Goal: Information Seeking & Learning: Understand process/instructions

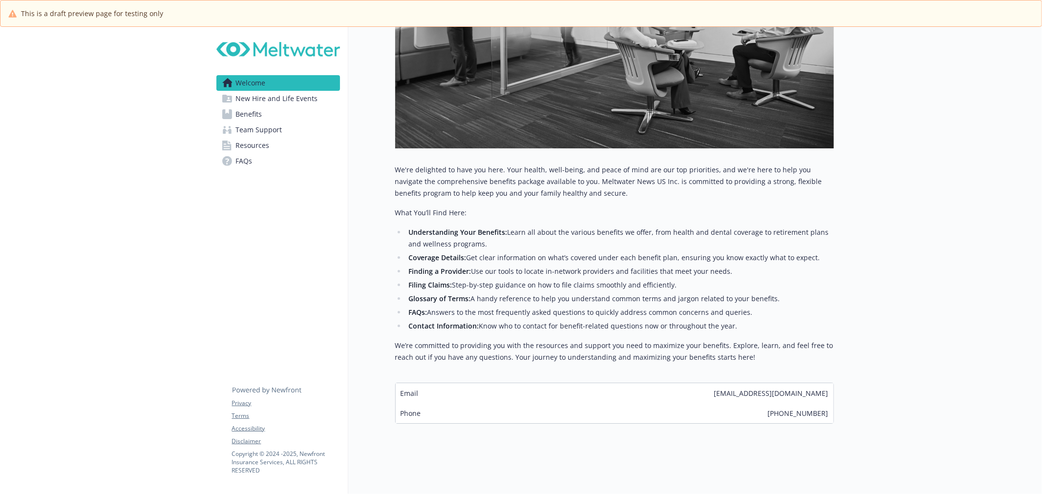
scroll to position [274, 0]
click at [275, 97] on span "New Hire and Life Events" at bounding box center [277, 99] width 82 height 16
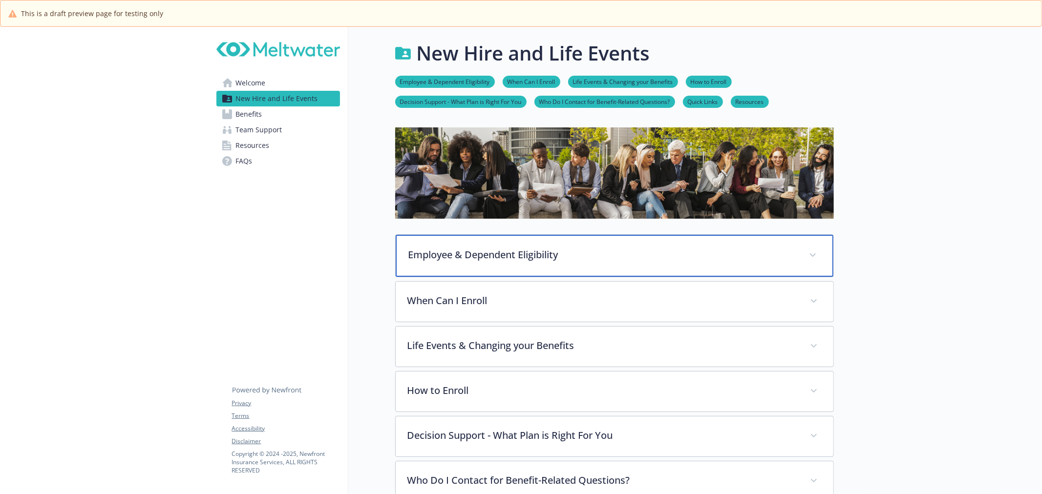
click at [469, 241] on div "Employee & Dependent Eligibility" at bounding box center [615, 256] width 438 height 42
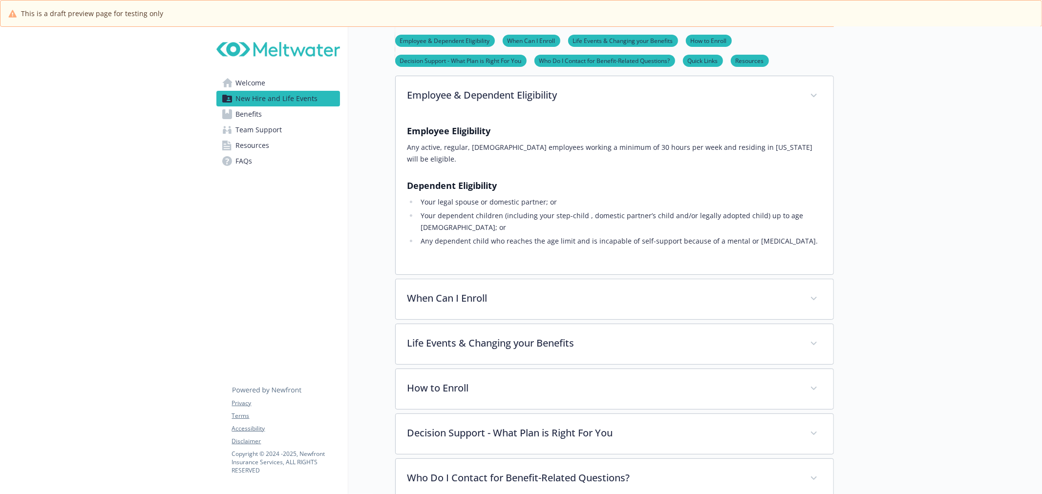
scroll to position [163, 0]
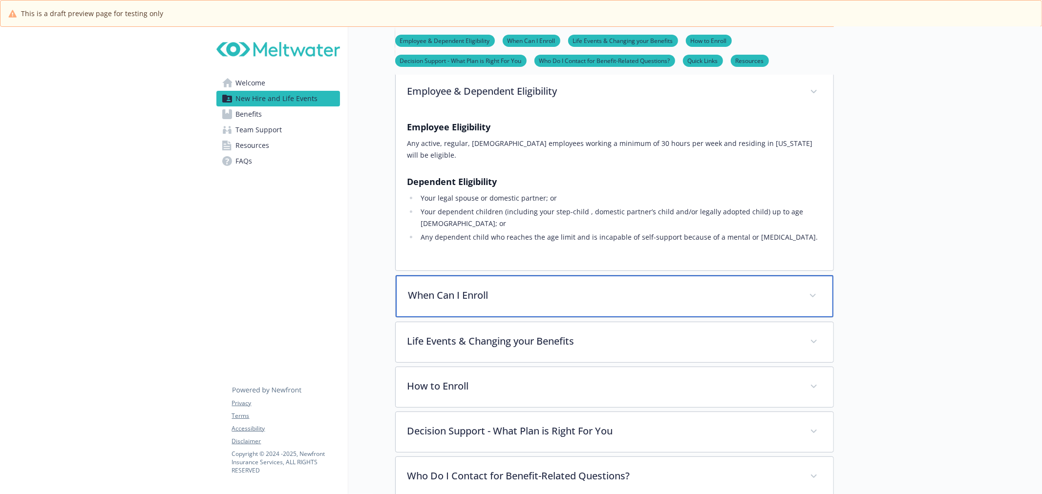
click at [597, 288] on p "When Can I Enroll" at bounding box center [602, 295] width 389 height 15
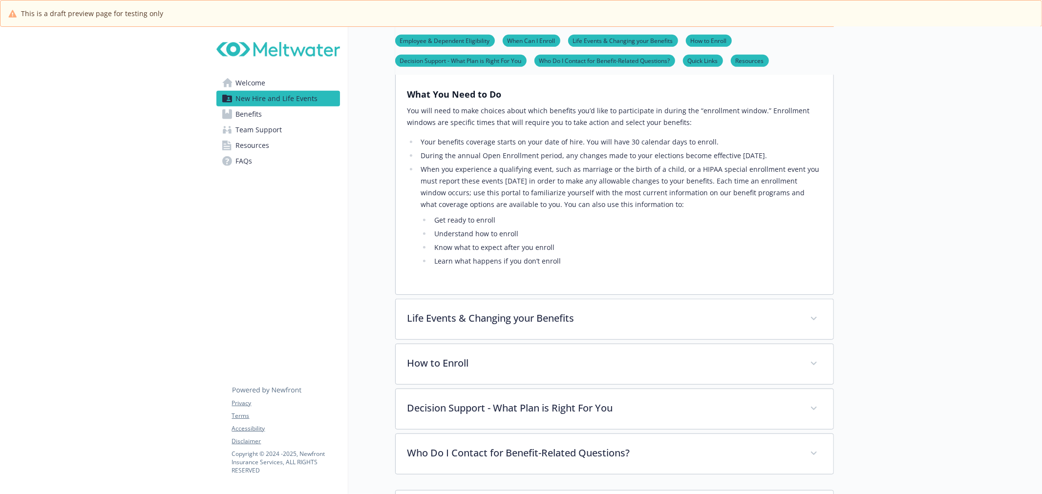
scroll to position [488, 0]
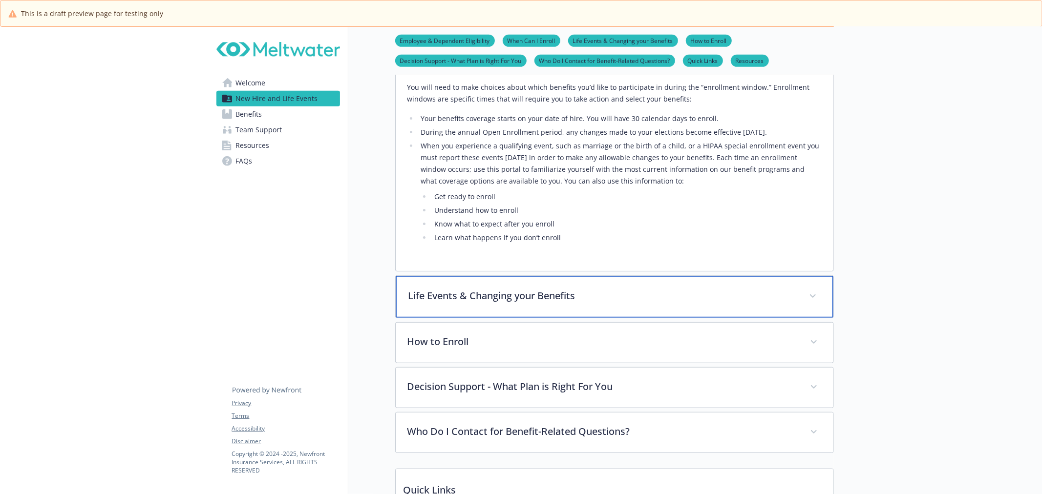
click at [529, 289] on p "Life Events & Changing your Benefits" at bounding box center [602, 296] width 389 height 15
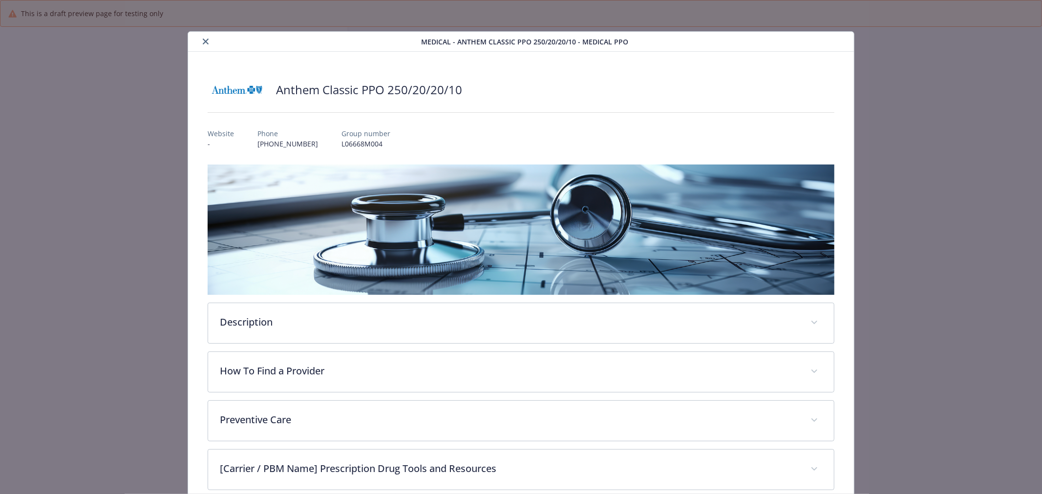
scroll to position [29, 0]
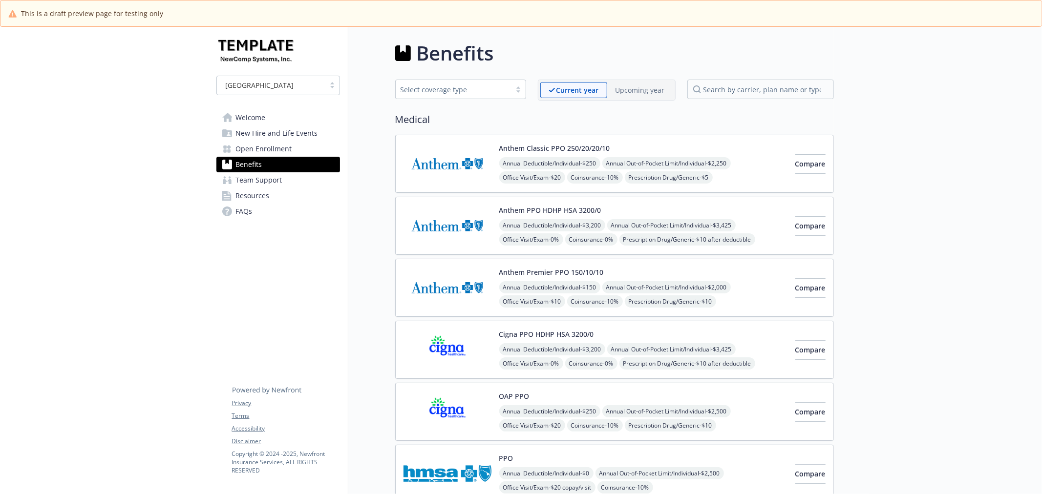
click at [308, 129] on span "New Hire and Life Events" at bounding box center [277, 134] width 82 height 16
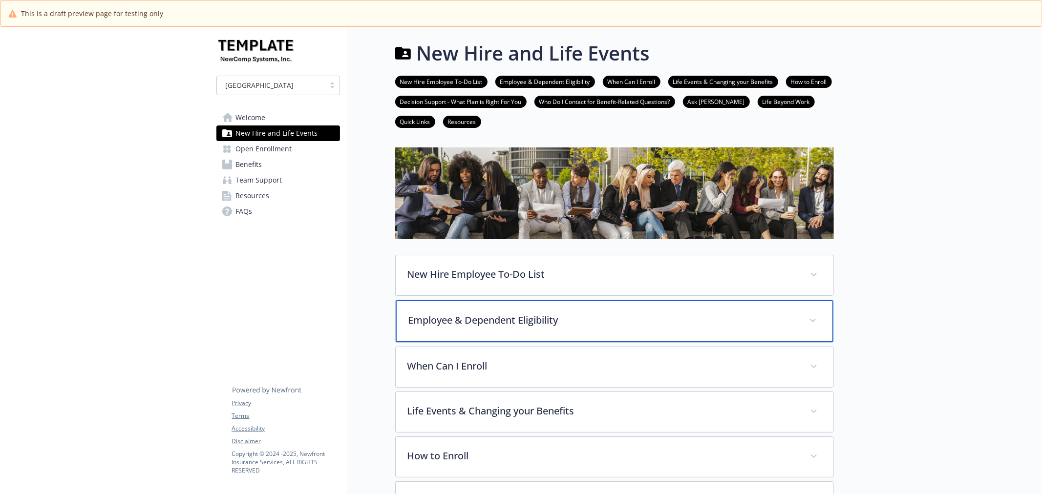
click at [533, 313] on p "Employee & Dependent Eligibility" at bounding box center [602, 320] width 389 height 15
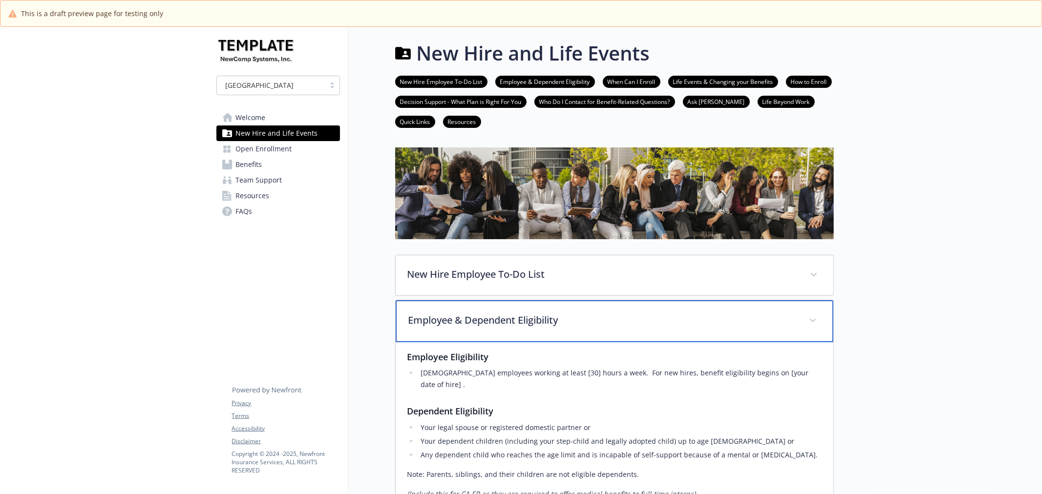
click at [556, 309] on div "Employee & Dependent Eligibility" at bounding box center [615, 321] width 438 height 42
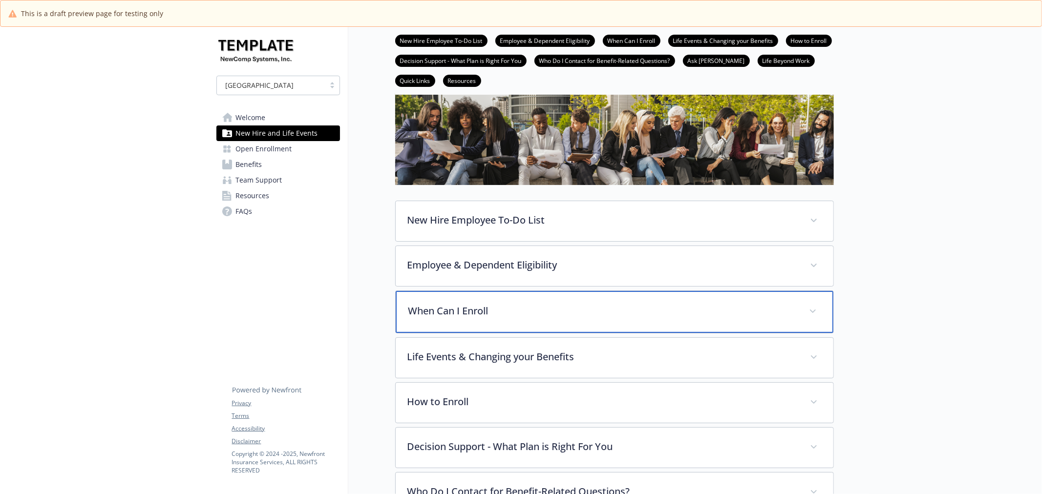
click at [534, 327] on div "When Can I Enroll" at bounding box center [615, 312] width 438 height 42
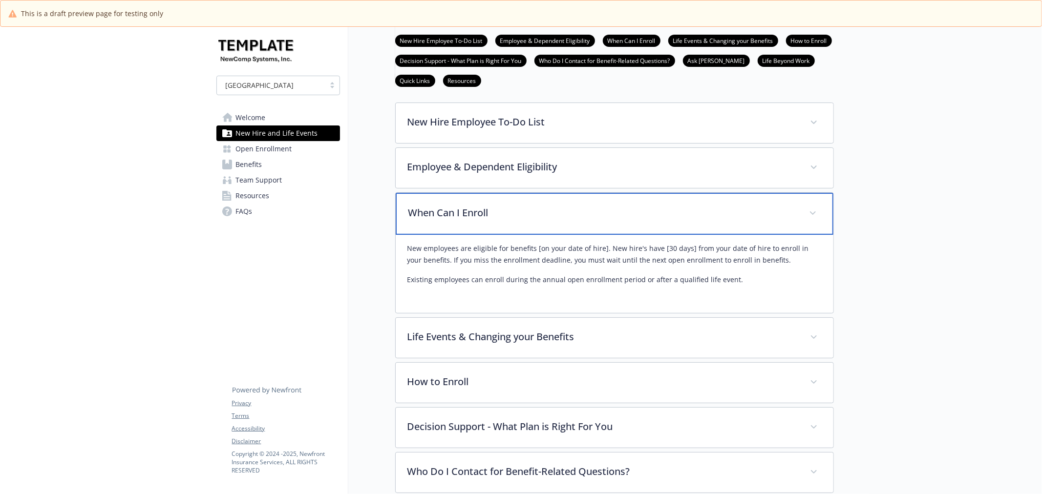
scroll to position [163, 0]
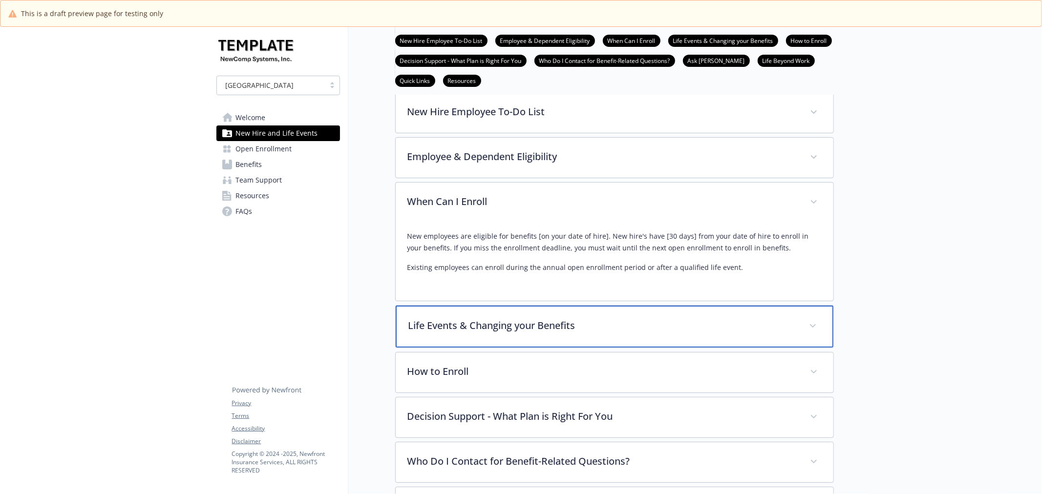
click at [504, 318] on p "Life Events & Changing your Benefits" at bounding box center [602, 325] width 389 height 15
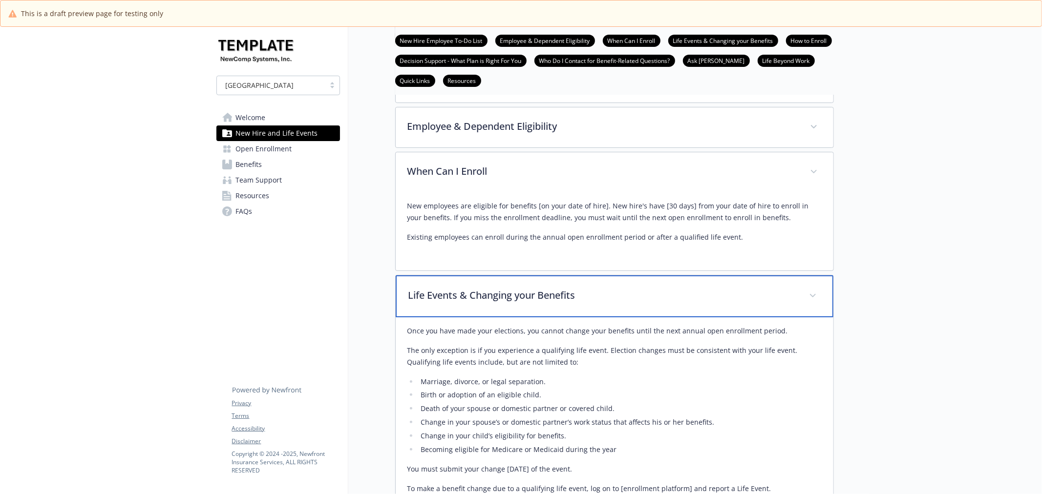
scroll to position [217, 0]
